Goal: Task Accomplishment & Management: Manage account settings

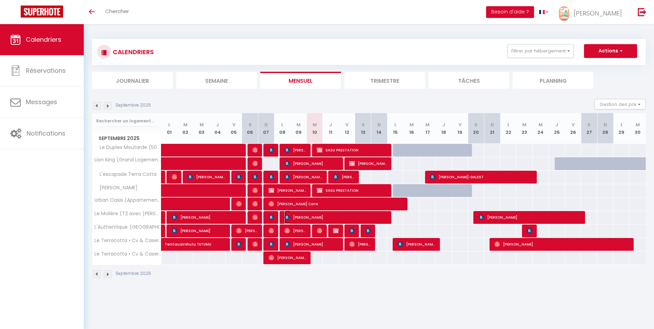
click at [325, 217] on span "[PERSON_NAME]" at bounding box center [335, 217] width 103 height 13
select select "OK"
select select "KO"
select select "0"
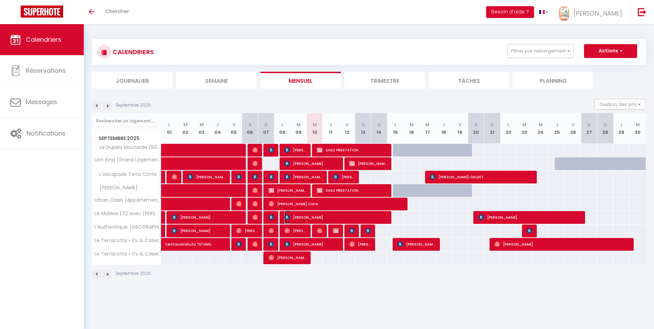
select select "1"
select select
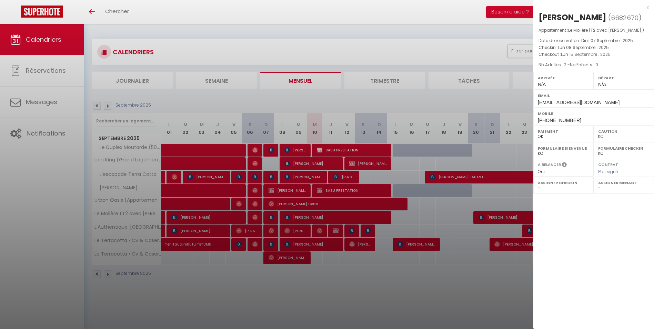
click at [648, 9] on div "x" at bounding box center [591, 7] width 116 height 8
